Goal: Task Accomplishment & Management: Manage account settings

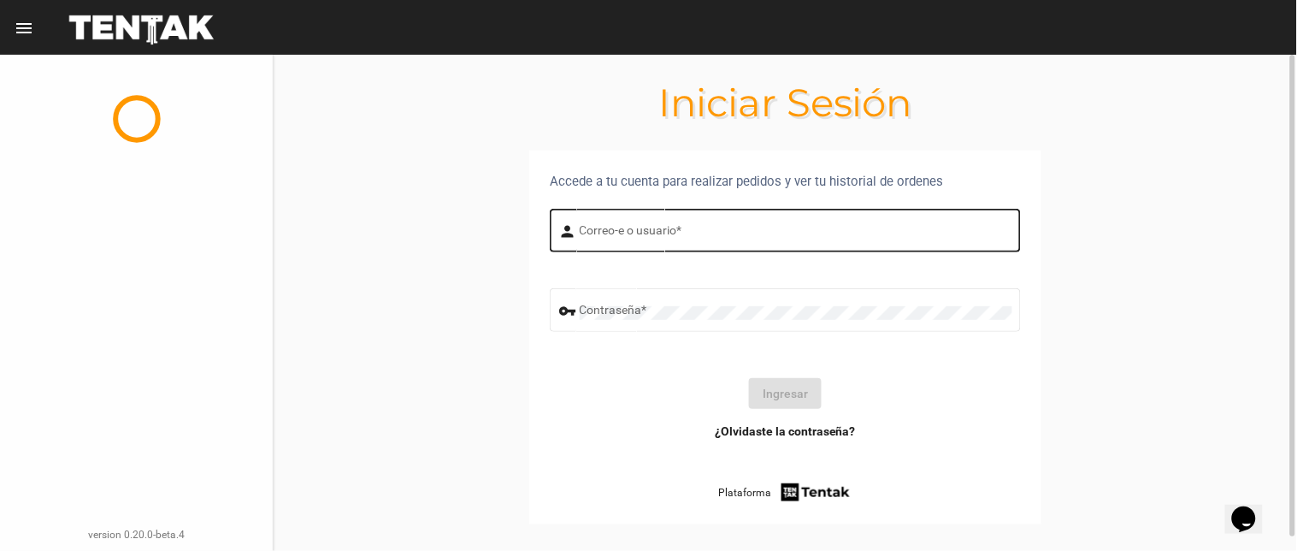
click at [691, 233] on input "Correo-e o usuario *" at bounding box center [796, 234] width 433 height 14
type input "flopyganora"
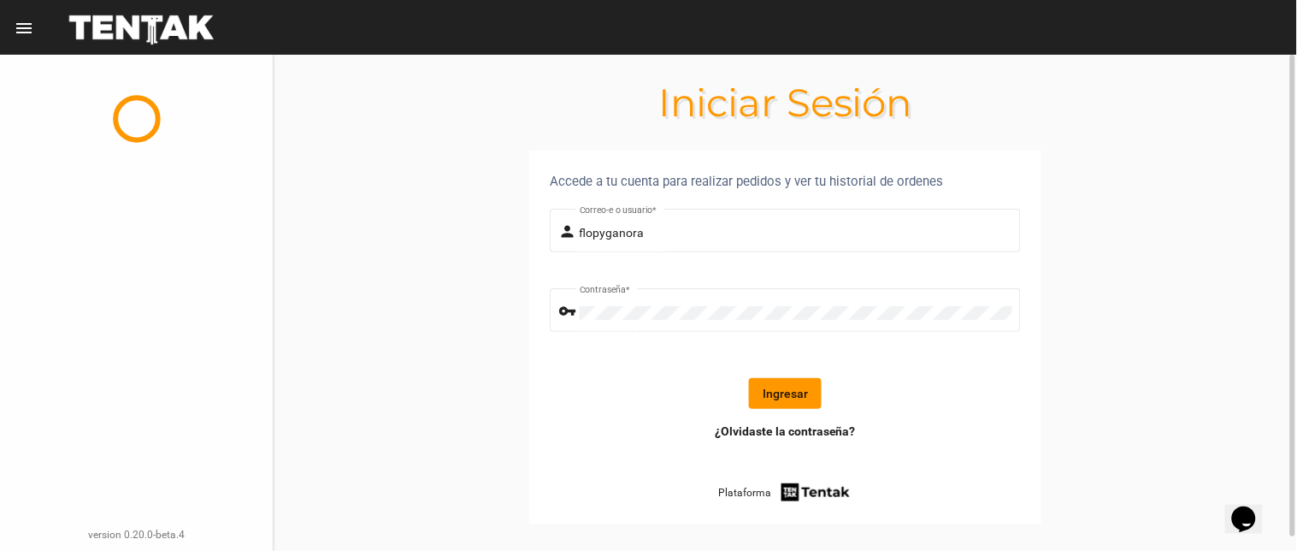
click at [788, 389] on button "Ingresar" at bounding box center [785, 393] width 73 height 31
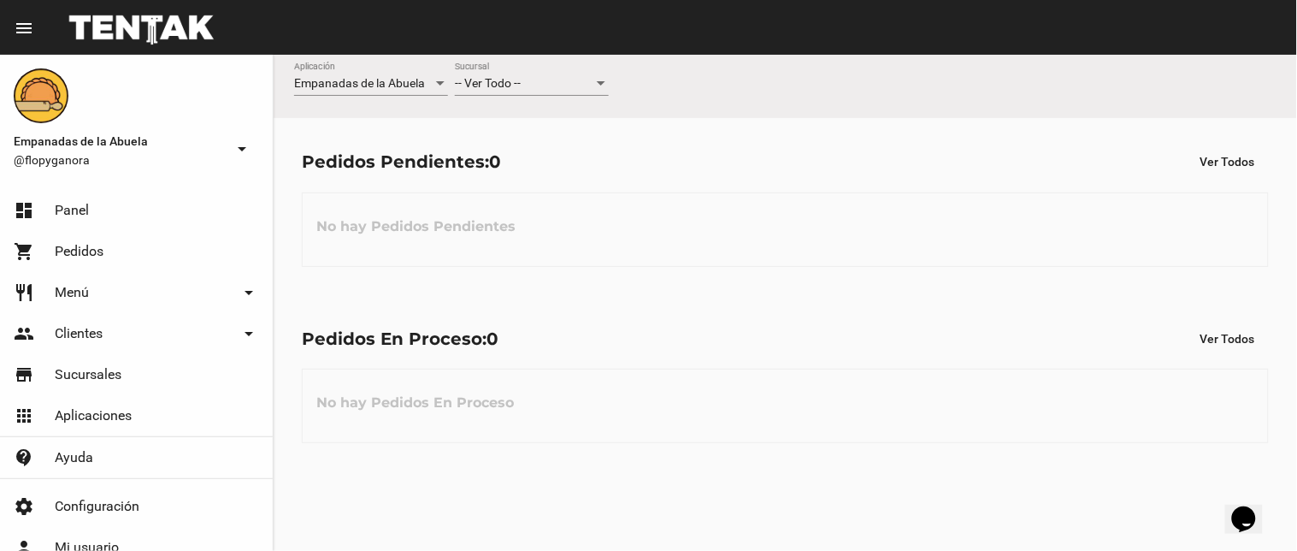
click at [603, 83] on div at bounding box center [601, 83] width 9 height 4
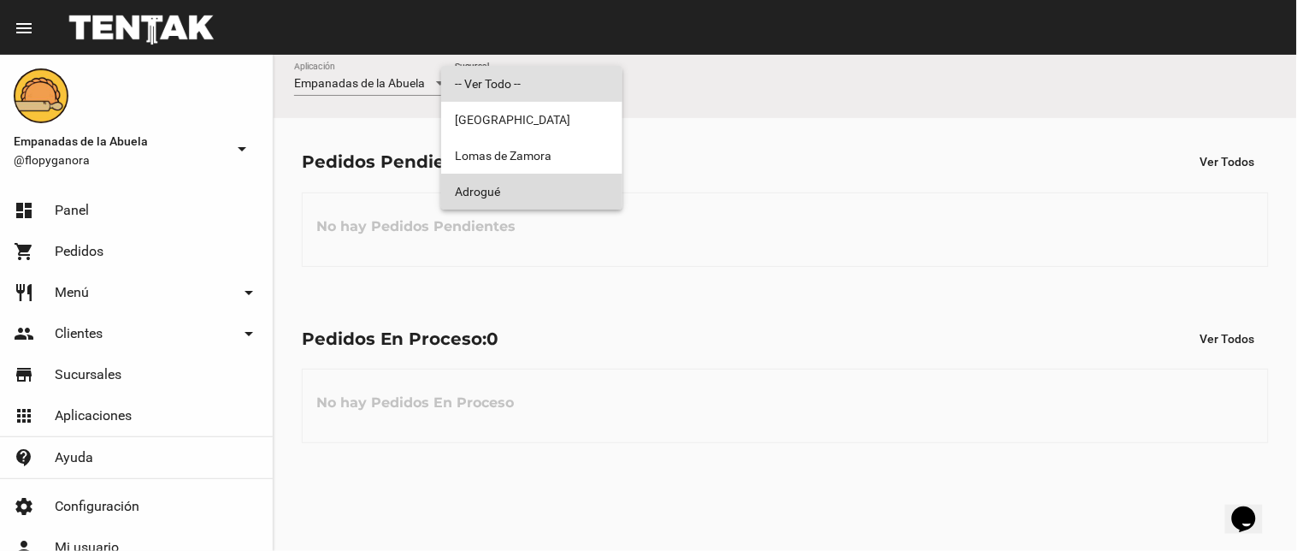
click at [565, 195] on span "Adrogué" at bounding box center [532, 192] width 154 height 36
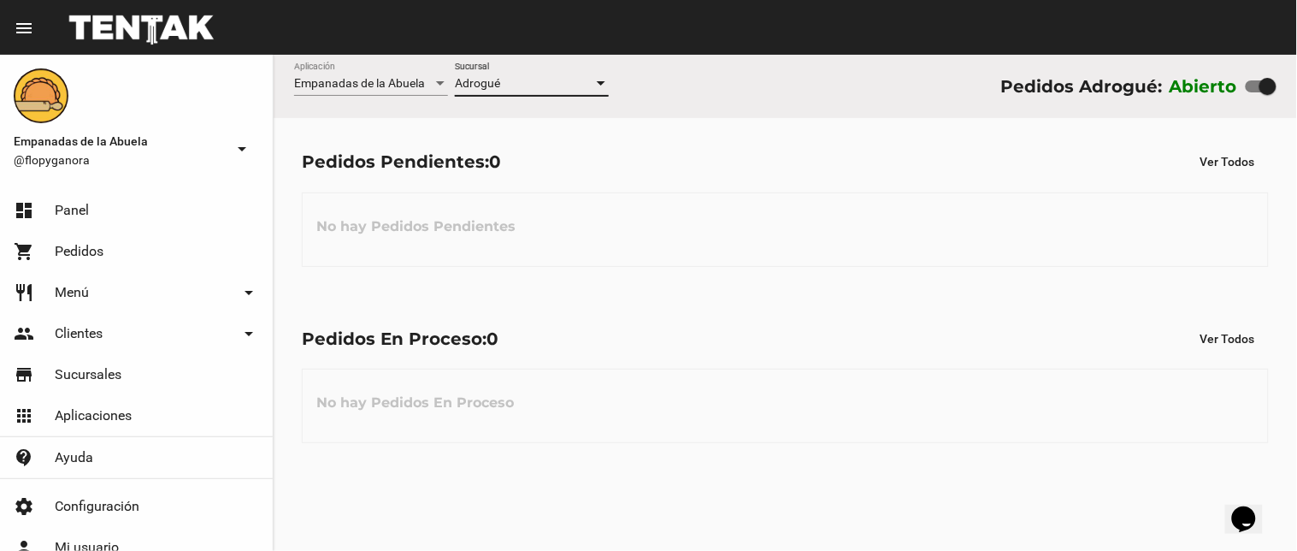
click at [600, 82] on div at bounding box center [601, 83] width 9 height 4
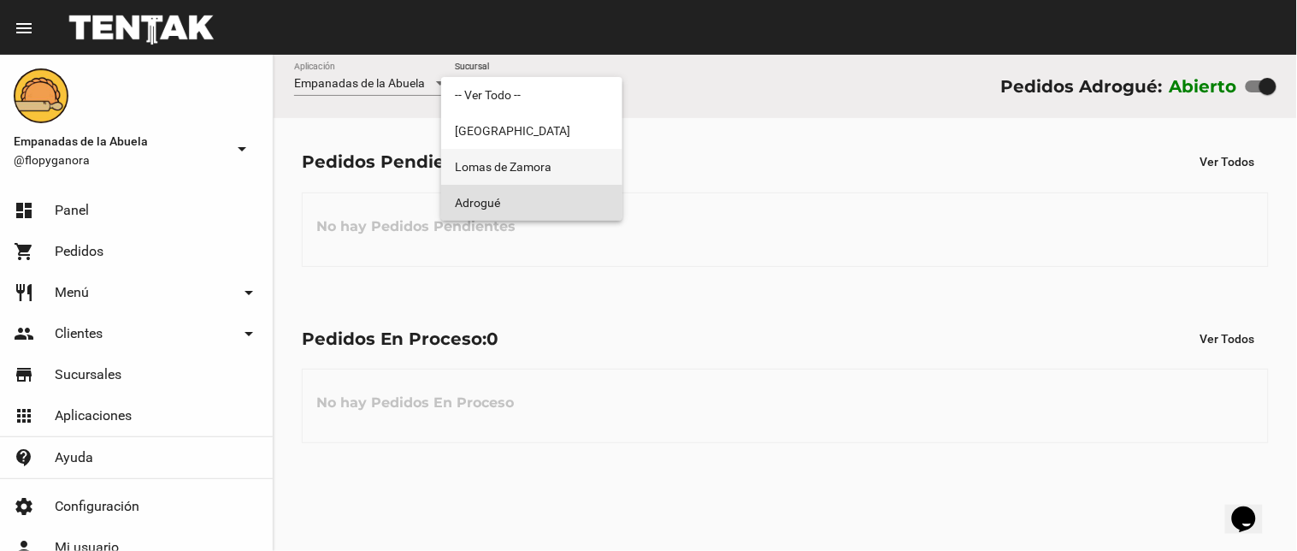
click at [583, 164] on span "Lomas de Zamora" at bounding box center [532, 167] width 154 height 36
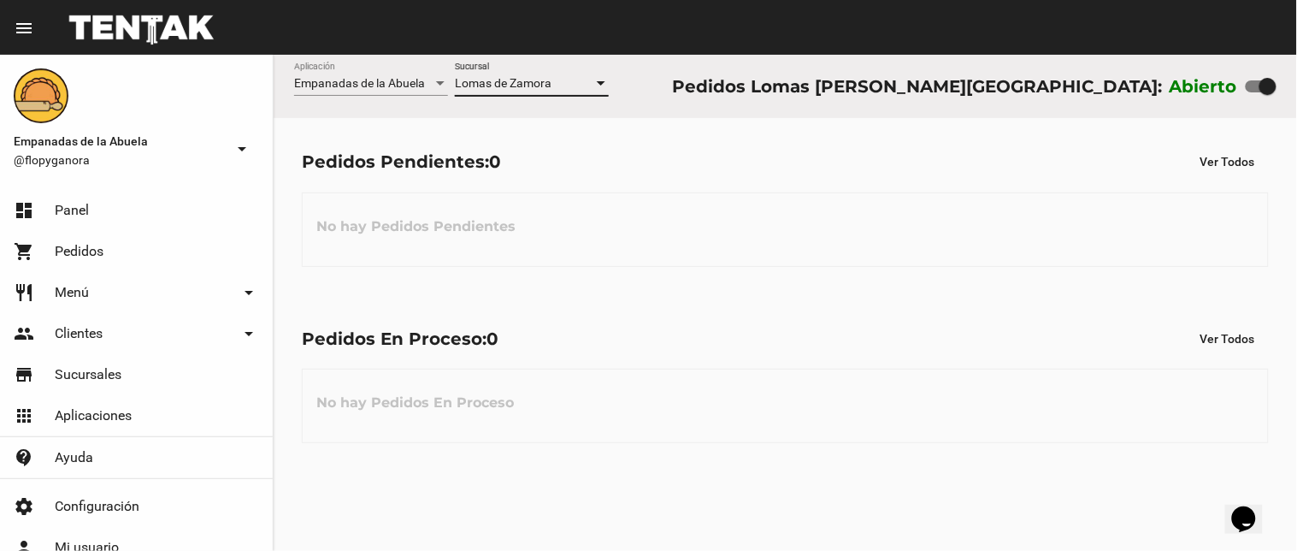
click at [599, 82] on div at bounding box center [601, 83] width 9 height 4
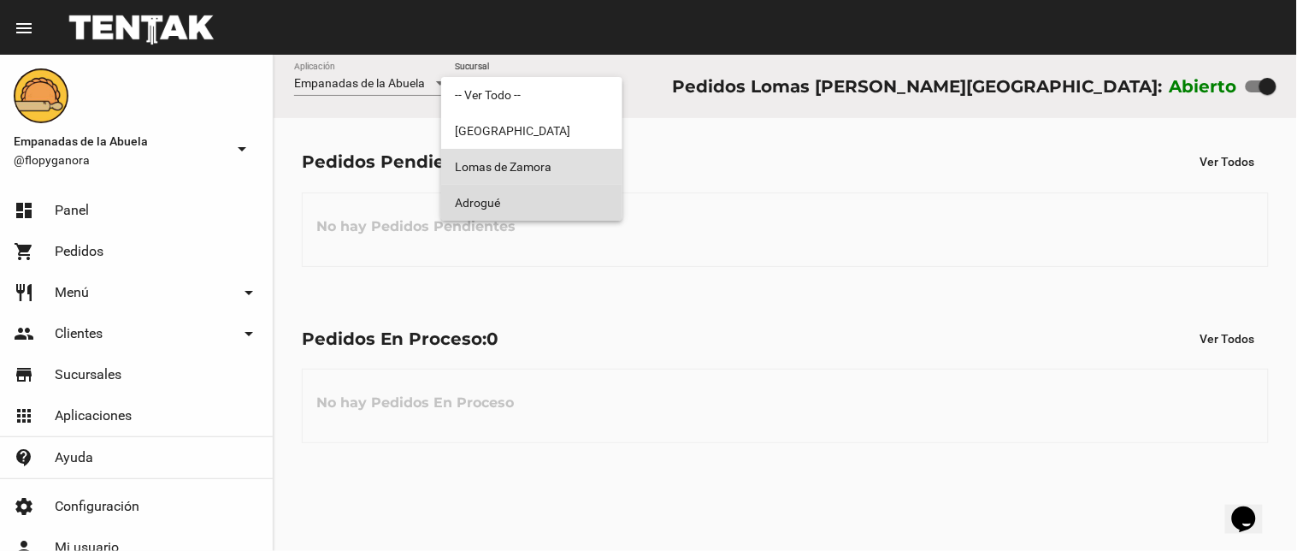
click at [597, 204] on span "Adrogué" at bounding box center [532, 203] width 154 height 36
